Goal: Information Seeking & Learning: Check status

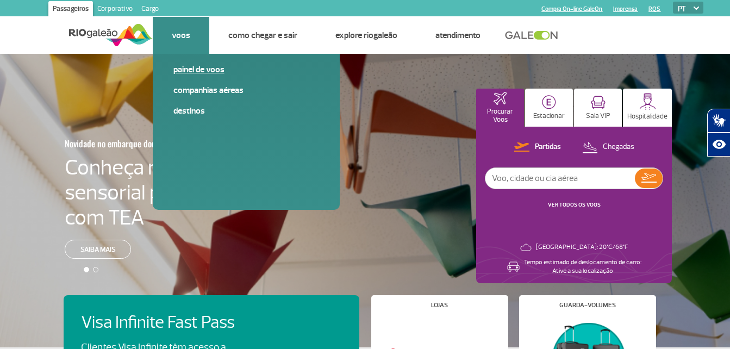
click at [197, 76] on span "Painel de voos" at bounding box center [246, 74] width 146 height 21
click at [210, 73] on link "Painel de voos" at bounding box center [246, 70] width 146 height 12
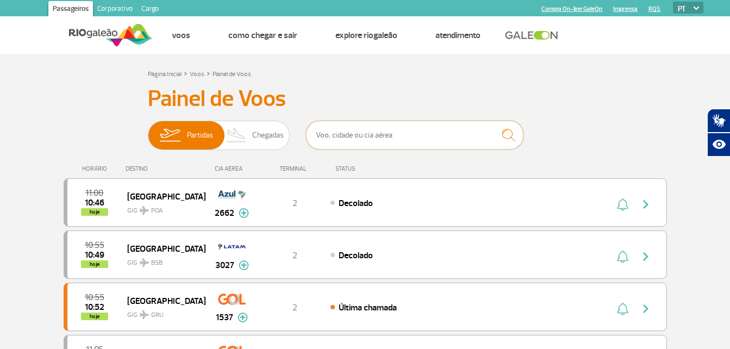
click at [382, 137] on input "text" at bounding box center [414, 135] width 217 height 29
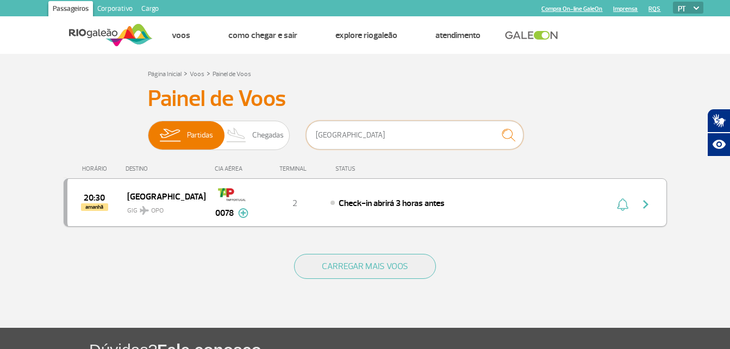
type input "[GEOGRAPHIC_DATA]"
click at [367, 209] on div "Check-in abrirá 3 horas antes" at bounding box center [450, 203] width 240 height 12
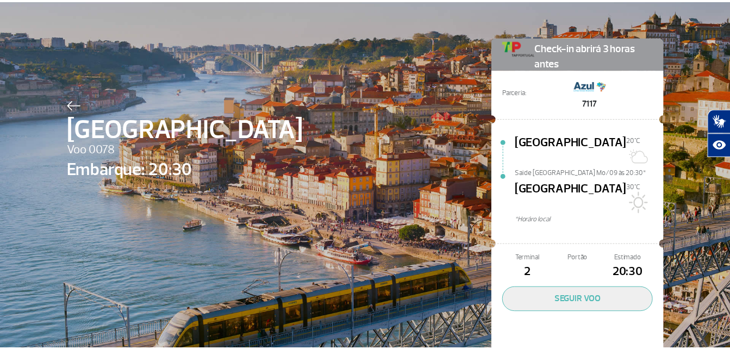
scroll to position [31, 0]
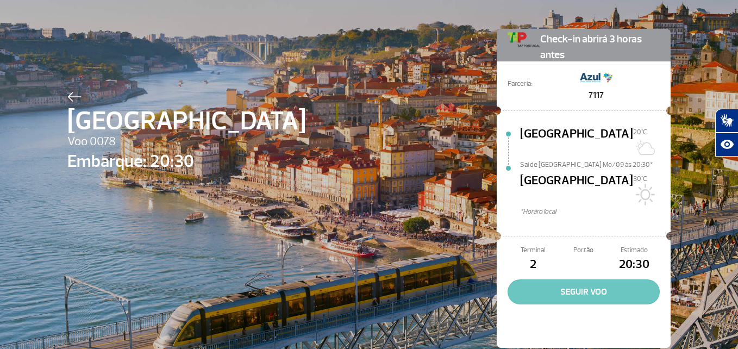
click at [600, 279] on button "SEGUIR VOO" at bounding box center [584, 291] width 152 height 25
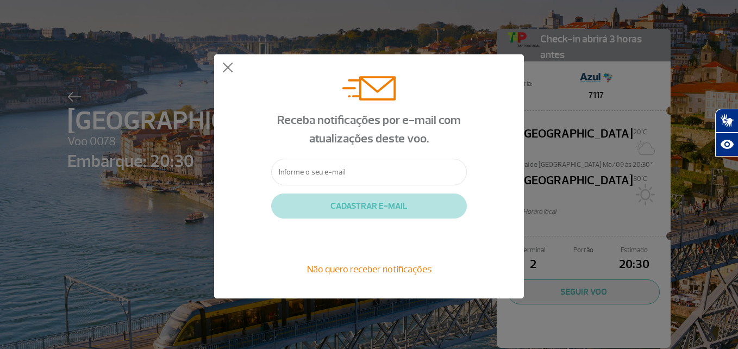
click at [217, 62] on div "Receba notificações por e-mail com atualizações deste voo. CADASTRAR E-MAIL Não…" at bounding box center [369, 176] width 310 height 244
click at [227, 65] on button at bounding box center [227, 67] width 11 height 11
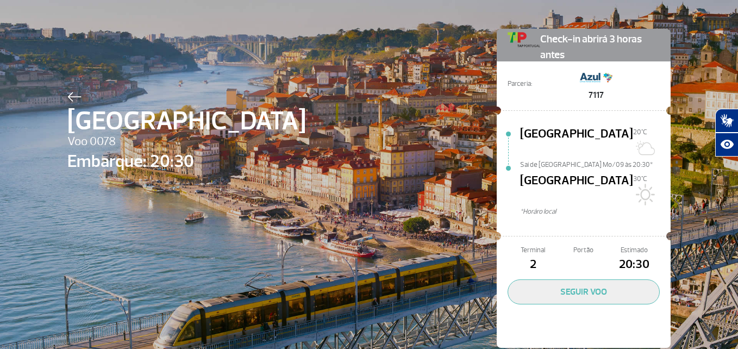
click at [70, 96] on img at bounding box center [74, 97] width 14 height 10
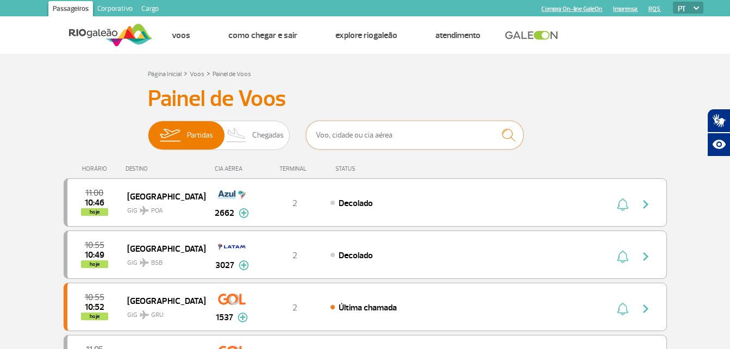
click at [390, 143] on input "text" at bounding box center [414, 135] width 217 height 29
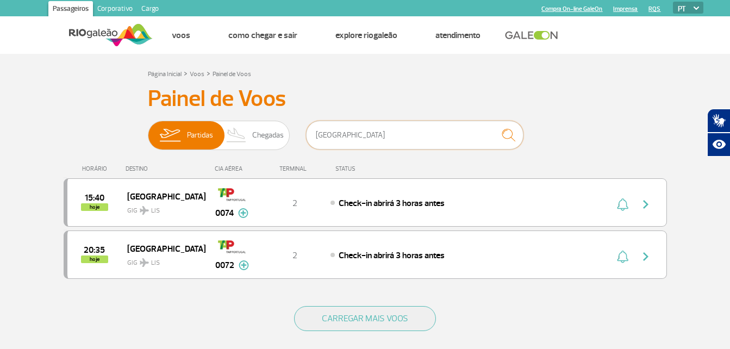
type input "[GEOGRAPHIC_DATA]"
click at [39, 282] on section "Página Inicial > Voos > Painel de Voos Painel de Voos Partidas Chegadas [GEOGRA…" at bounding box center [365, 217] width 730 height 326
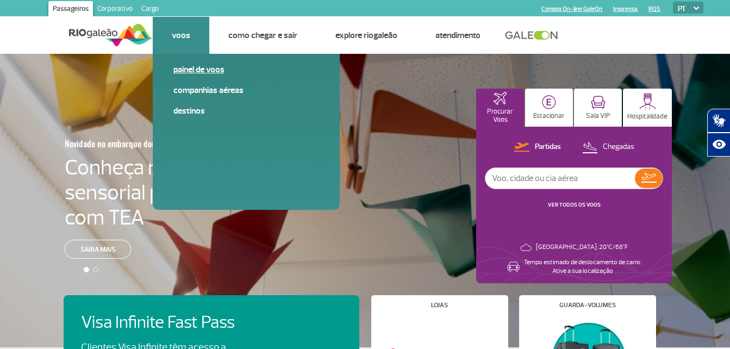
click at [195, 71] on link "Painel de voos" at bounding box center [246, 70] width 146 height 12
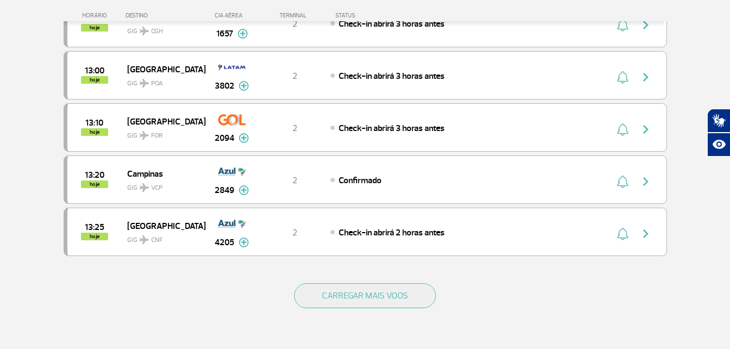
scroll to position [978, 0]
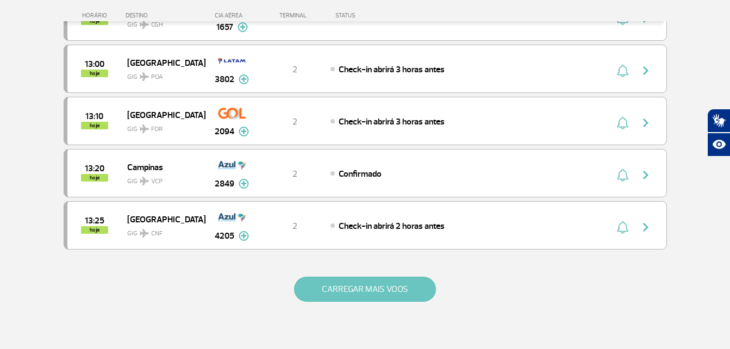
click at [371, 290] on button "CARREGAR MAIS VOOS" at bounding box center [365, 289] width 142 height 25
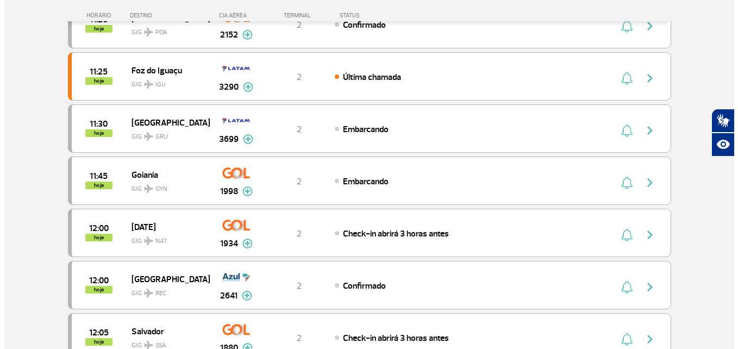
scroll to position [0, 0]
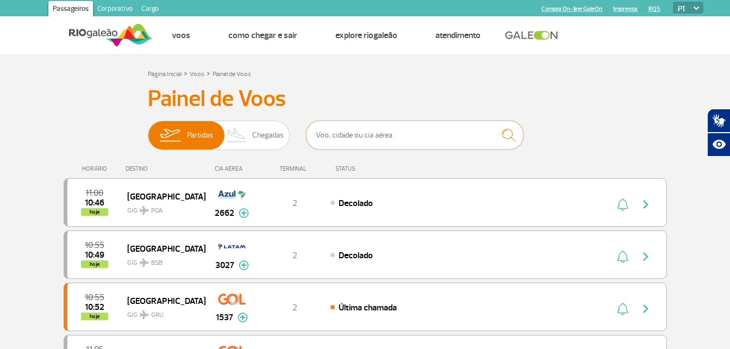
click at [354, 136] on input "text" at bounding box center [414, 135] width 217 height 29
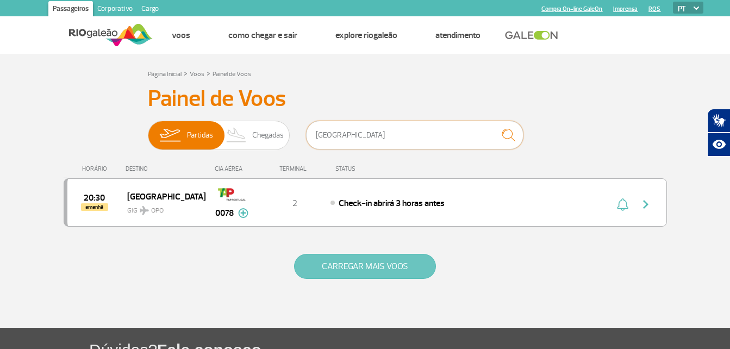
type input "[GEOGRAPHIC_DATA]"
click at [368, 264] on button "CARREGAR MAIS VOOS" at bounding box center [365, 266] width 142 height 25
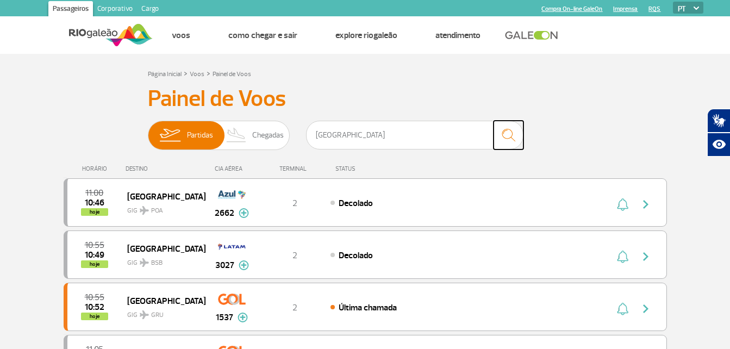
click at [517, 130] on img "submit" at bounding box center [508, 135] width 23 height 22
click at [466, 137] on input "[GEOGRAPHIC_DATA]" at bounding box center [414, 135] width 217 height 29
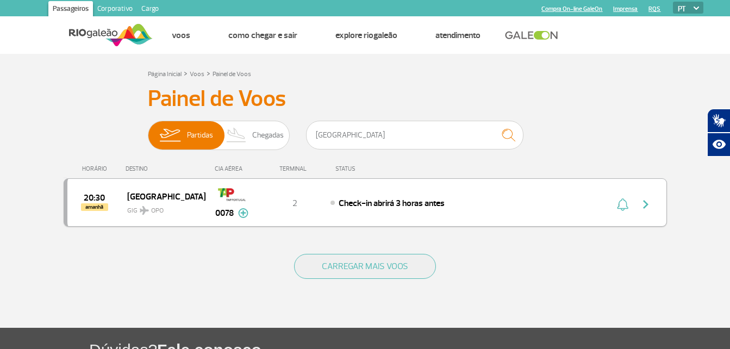
click at [379, 202] on span "Check-in abrirá 3 horas antes" at bounding box center [392, 203] width 106 height 11
